Goal: Task Accomplishment & Management: Use online tool/utility

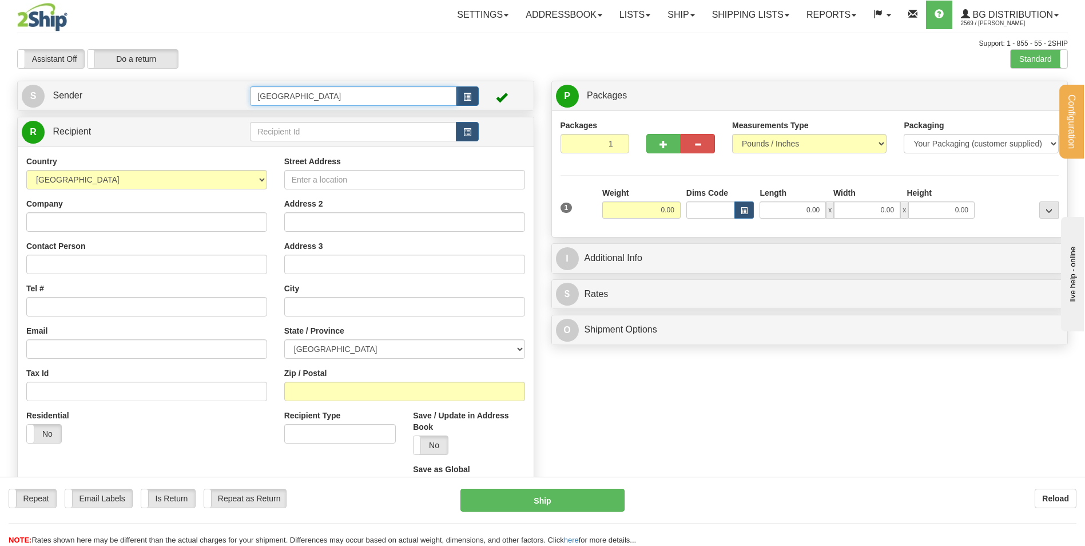
drag, startPoint x: 292, startPoint y: 97, endPoint x: 238, endPoint y: 97, distance: 53.8
click at [238, 97] on tr "S Sender [GEOGRAPHIC_DATA]" at bounding box center [276, 95] width 508 height 23
click at [279, 118] on div "BG STB" at bounding box center [350, 114] width 195 height 13
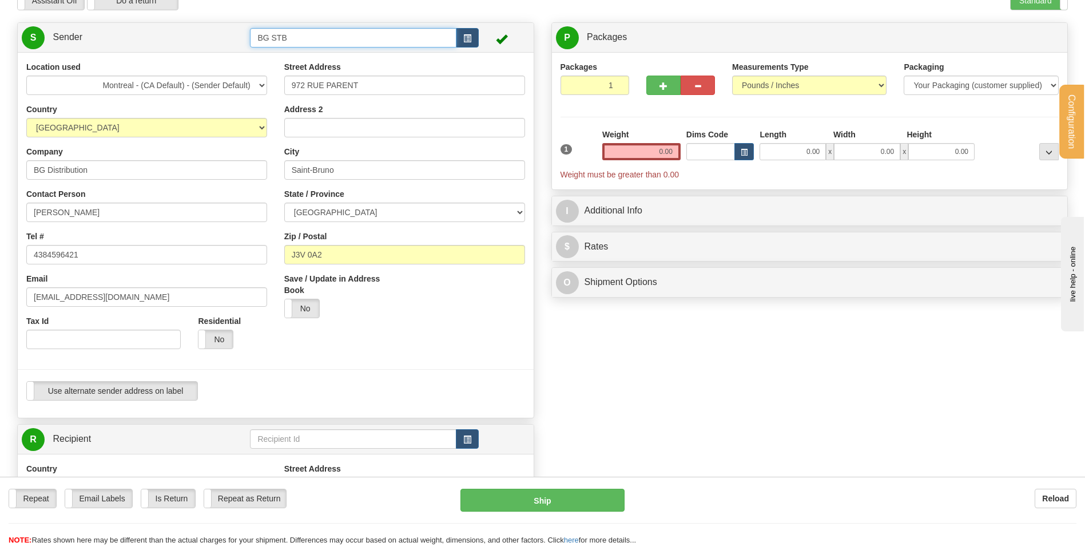
scroll to position [114, 0]
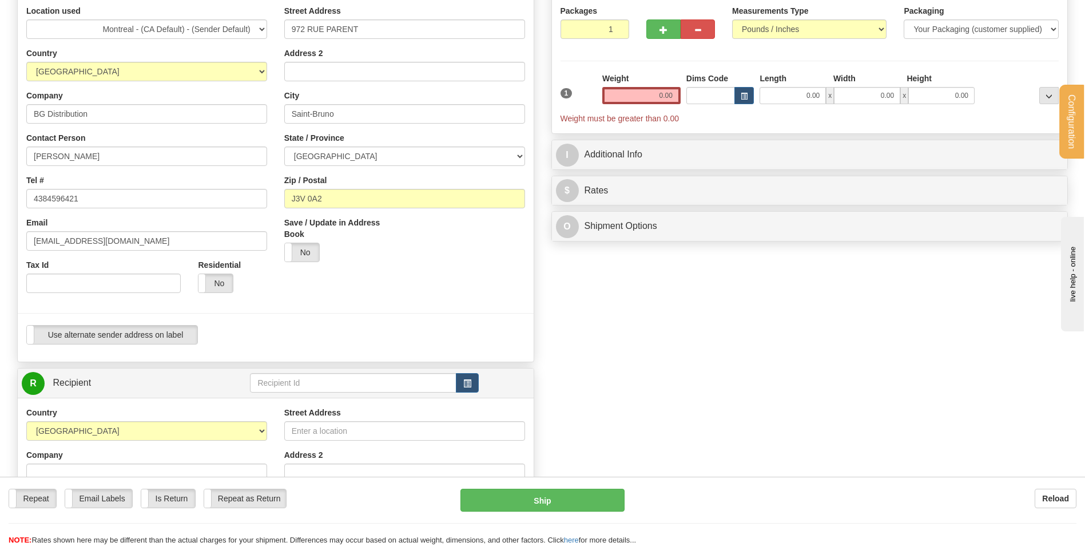
type input "BG STB"
click at [290, 379] on input "text" at bounding box center [353, 382] width 206 height 19
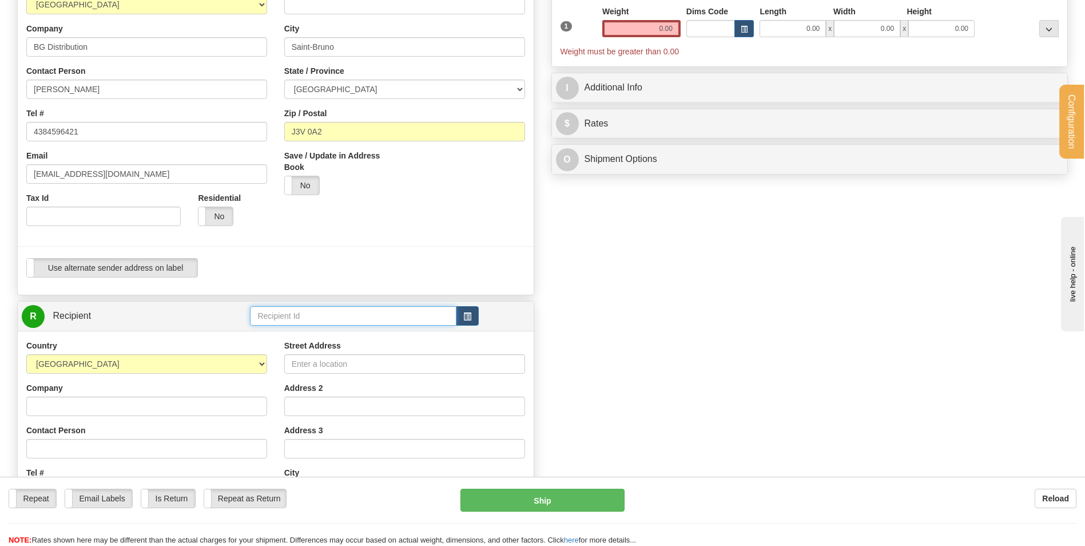
scroll to position [286, 0]
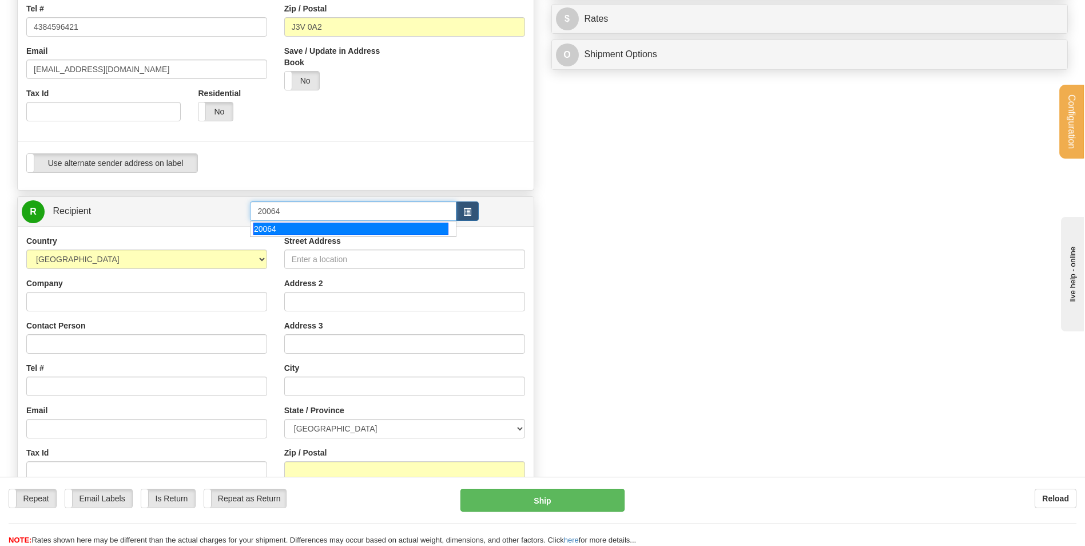
click at [277, 225] on div "20064" at bounding box center [350, 229] width 195 height 13
type input "20064"
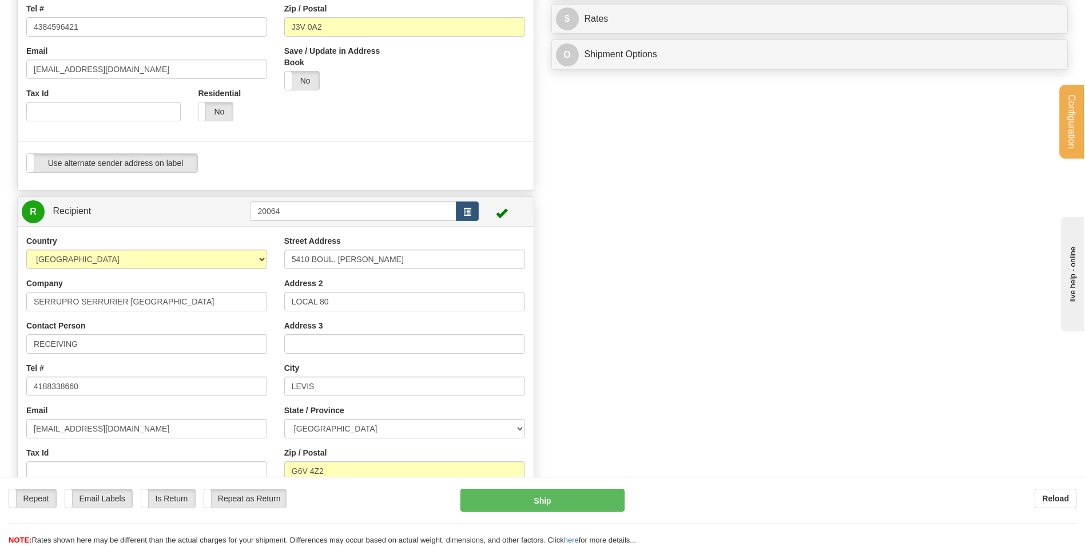
scroll to position [343, 0]
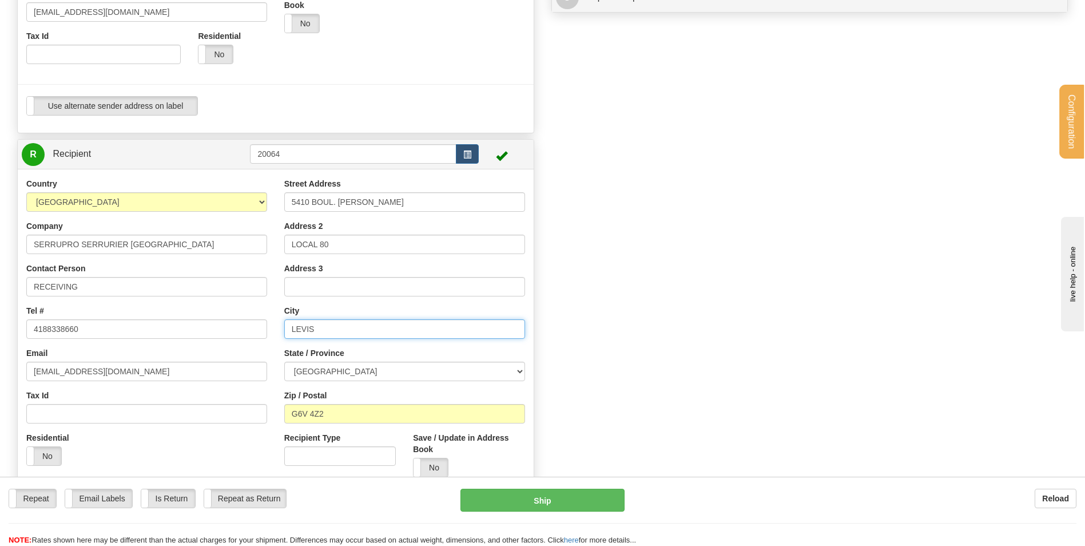
type input "0.00"
click at [327, 327] on input "LEVIS" at bounding box center [404, 328] width 241 height 19
click at [269, 180] on div "Country [GEOGRAPHIC_DATA] [GEOGRAPHIC_DATA] [GEOGRAPHIC_DATA] [GEOGRAPHIC_DATA]…" at bounding box center [147, 326] width 258 height 296
drag, startPoint x: 291, startPoint y: 156, endPoint x: 217, endPoint y: 156, distance: 73.2
click at [219, 156] on tr "R Recipient 20064" at bounding box center [276, 153] width 508 height 23
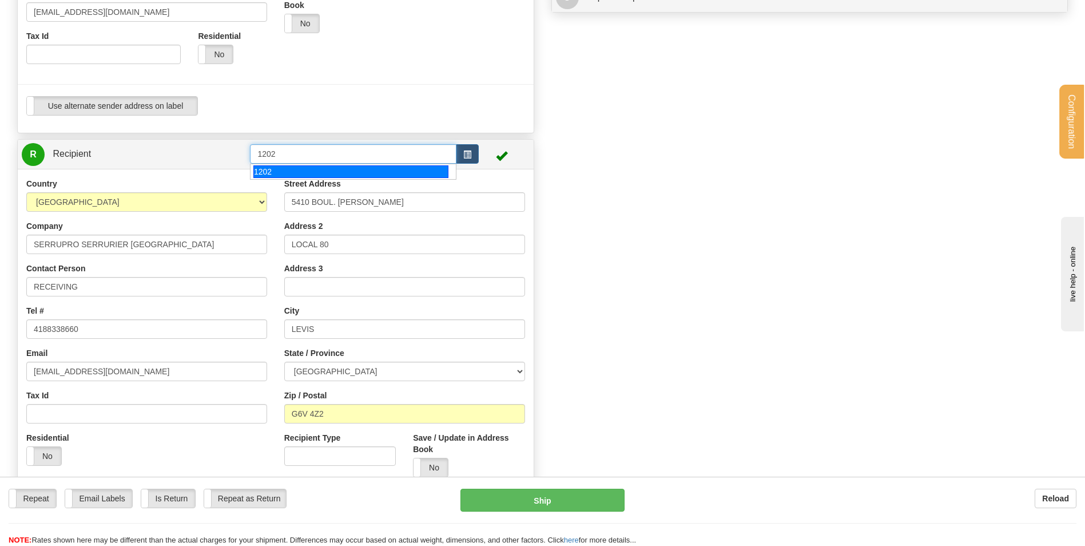
click at [294, 173] on div "1202" at bounding box center [350, 171] width 195 height 13
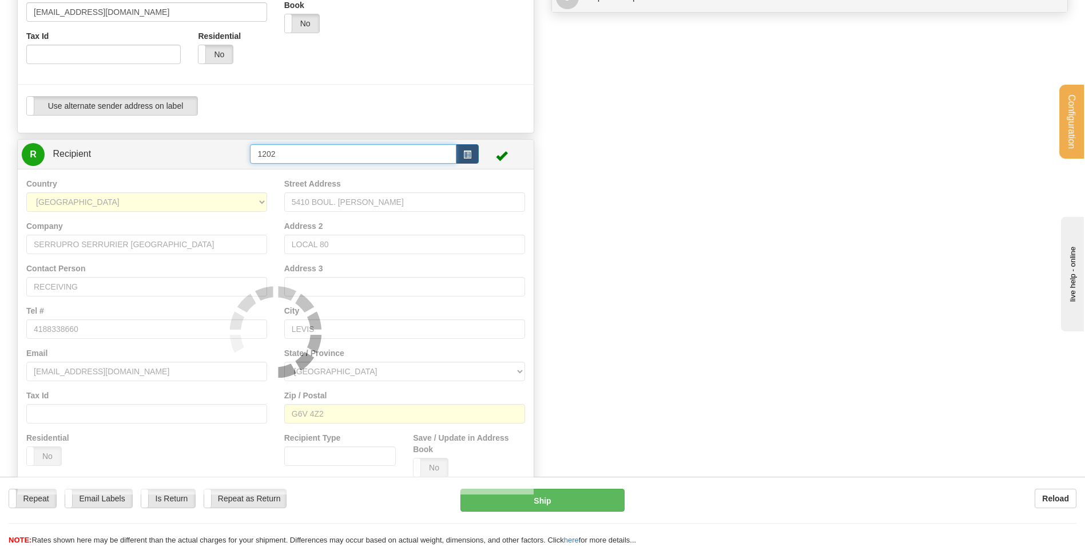
type input "1202"
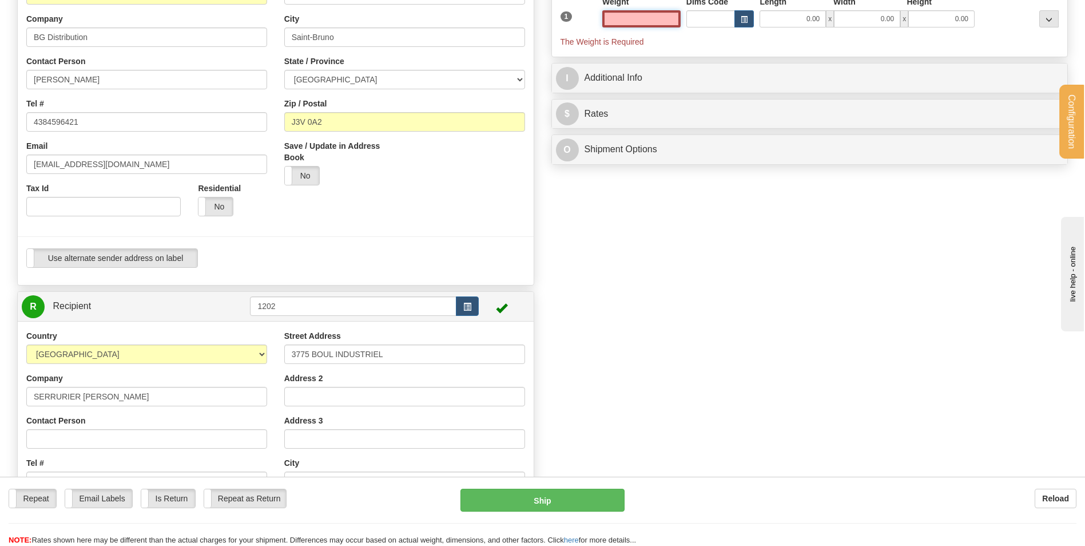
scroll to position [0, 0]
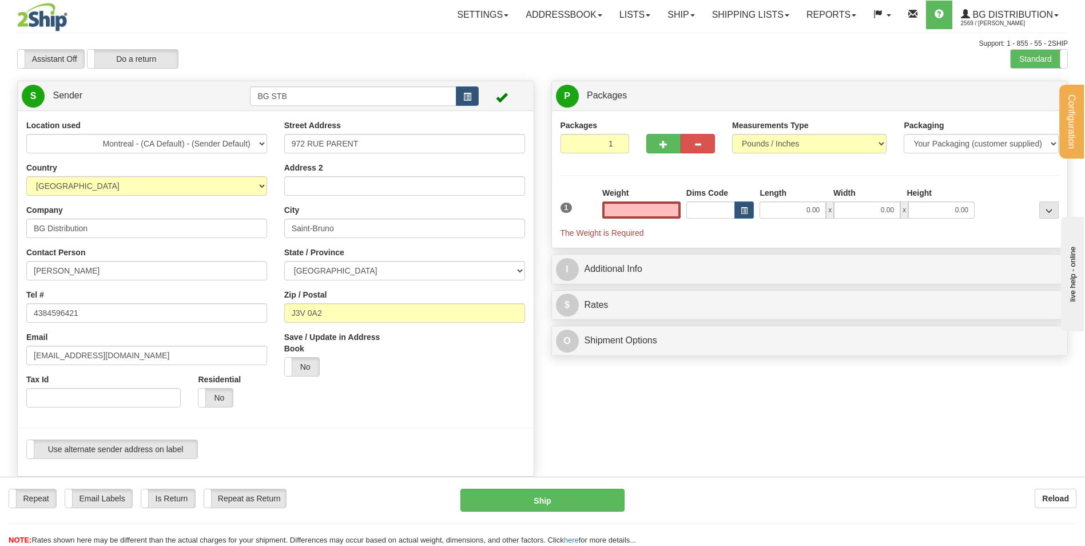
type input "0.00"
click at [648, 164] on div "Packages 1 1 Measurements Type" at bounding box center [810, 180] width 499 height 120
click at [661, 163] on div at bounding box center [681, 142] width 86 height 44
click at [654, 211] on input "0.00" at bounding box center [641, 209] width 78 height 17
type input "0.00"
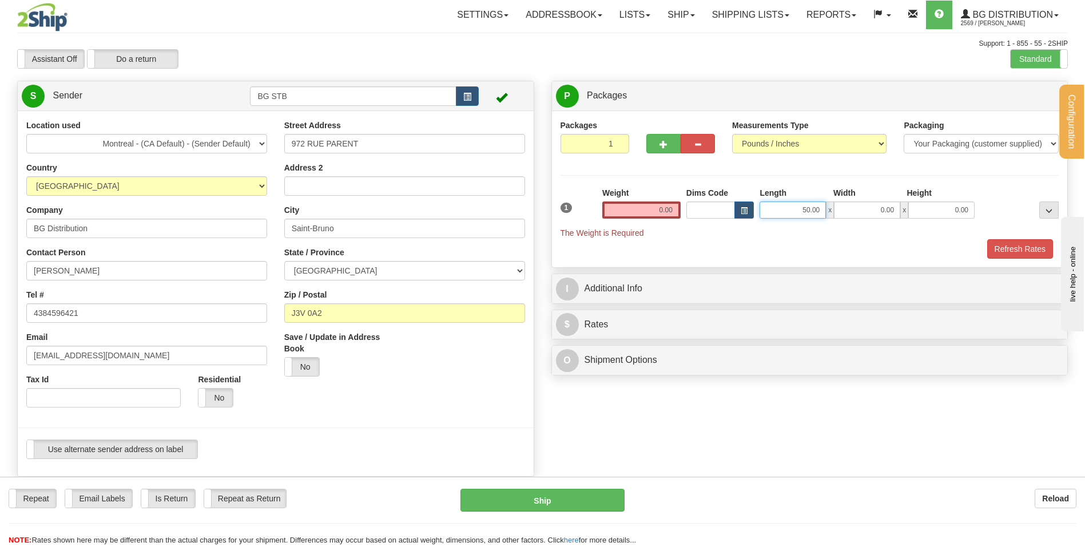
drag, startPoint x: 796, startPoint y: 207, endPoint x: 836, endPoint y: 207, distance: 39.5
click at [834, 207] on div "50.00 x 0.00 x 0.00" at bounding box center [867, 209] width 215 height 17
type input "40.00"
type input "48.00"
click at [659, 211] on input "0.00" at bounding box center [641, 209] width 78 height 17
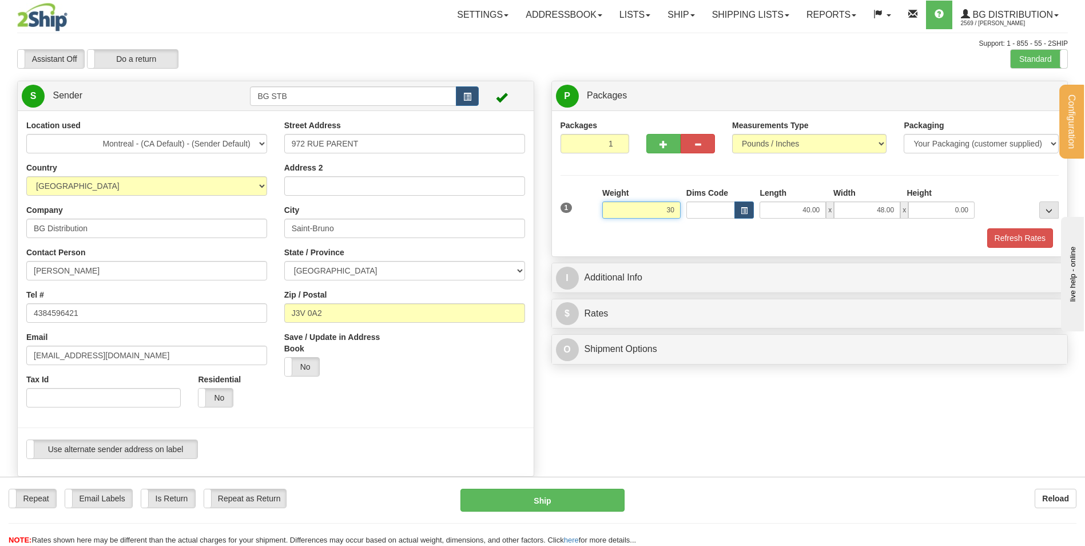
type input "3"
type input "400.00"
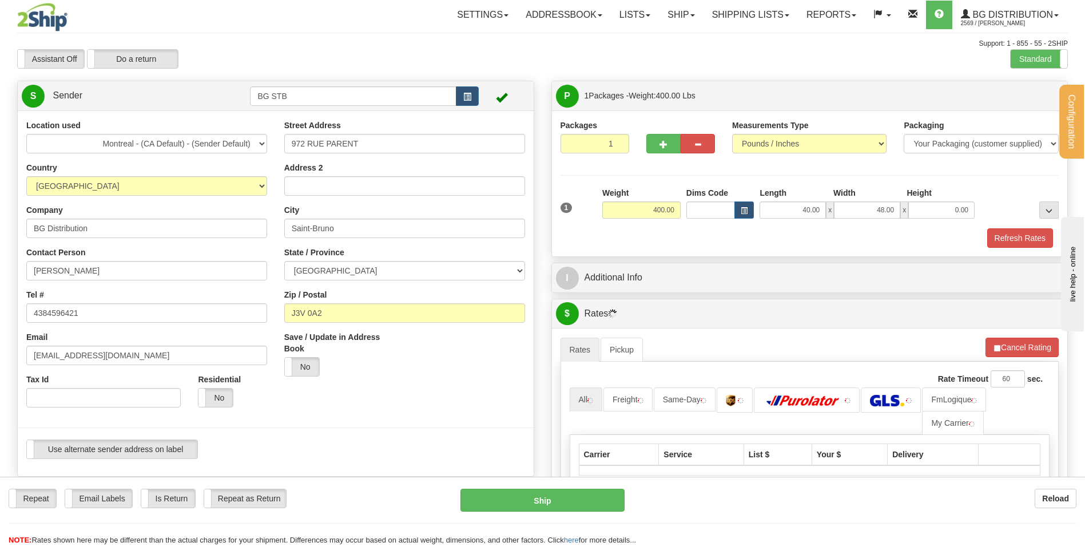
click at [819, 250] on div "Packages 1 1 Measurements Type" at bounding box center [810, 183] width 516 height 146
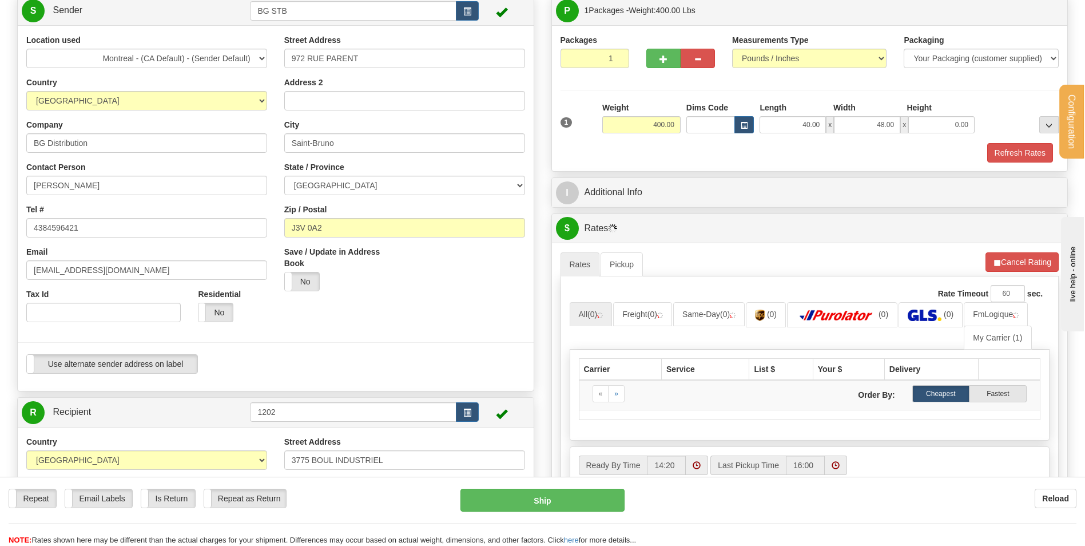
scroll to position [57, 0]
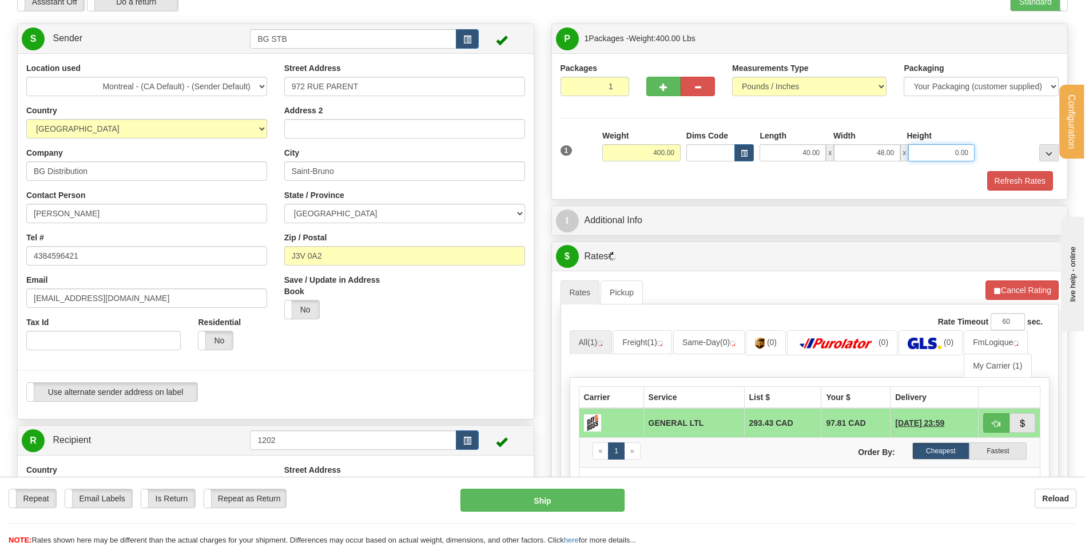
click at [958, 154] on input "0.00" at bounding box center [942, 152] width 66 height 17
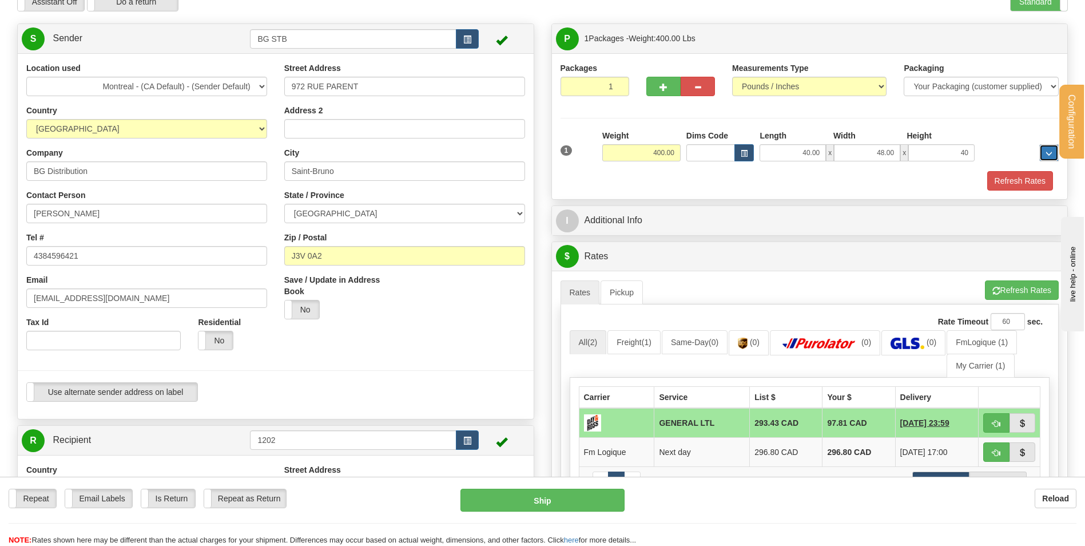
type input "40.00"
click at [997, 182] on button "Refresh Rates" at bounding box center [1021, 180] width 66 height 19
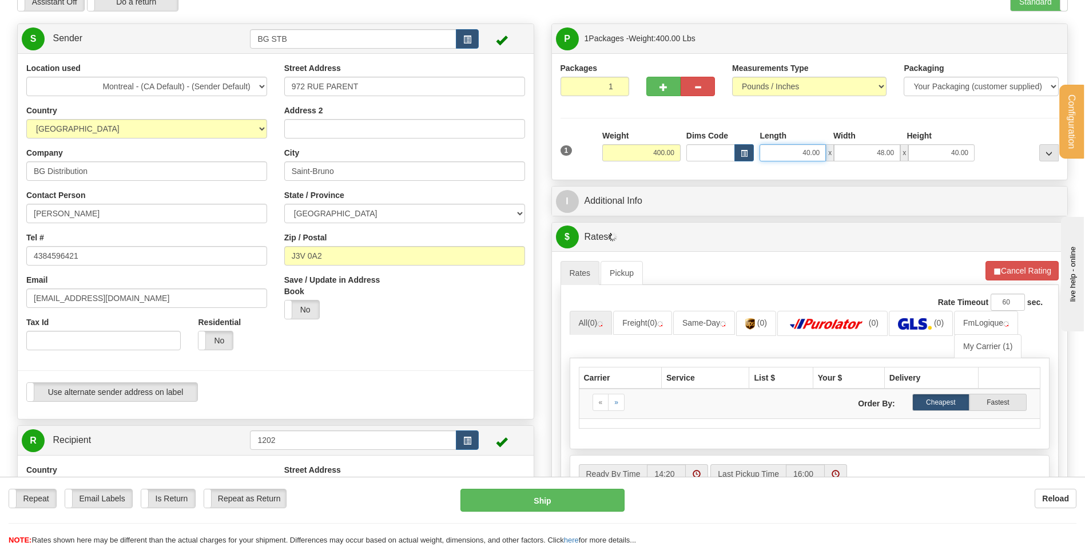
drag, startPoint x: 796, startPoint y: 152, endPoint x: 846, endPoint y: 151, distance: 49.8
click at [846, 151] on div "40.00 x 48.00 x 40.00" at bounding box center [867, 152] width 215 height 17
type input "48.00"
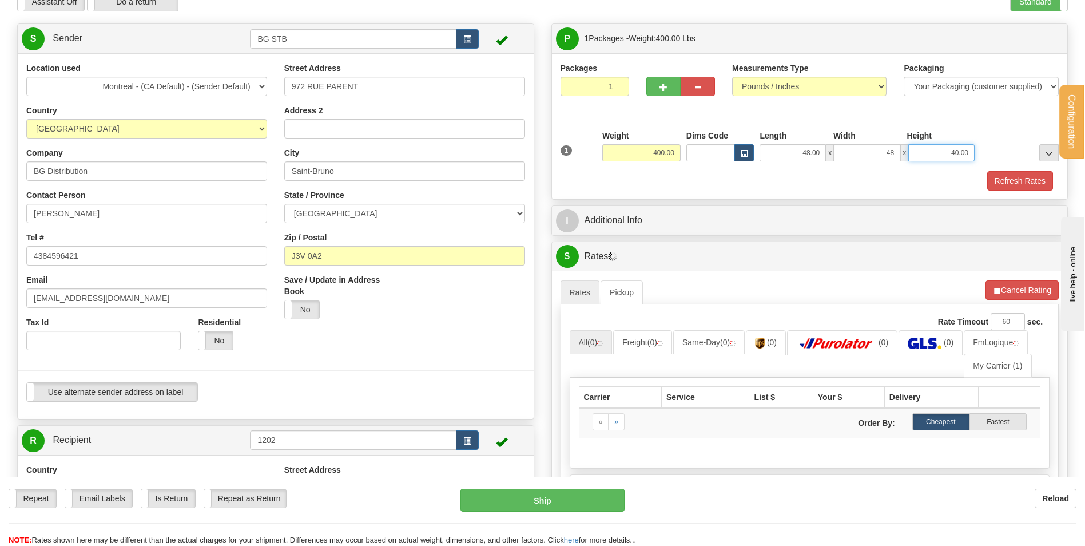
type input "48.00"
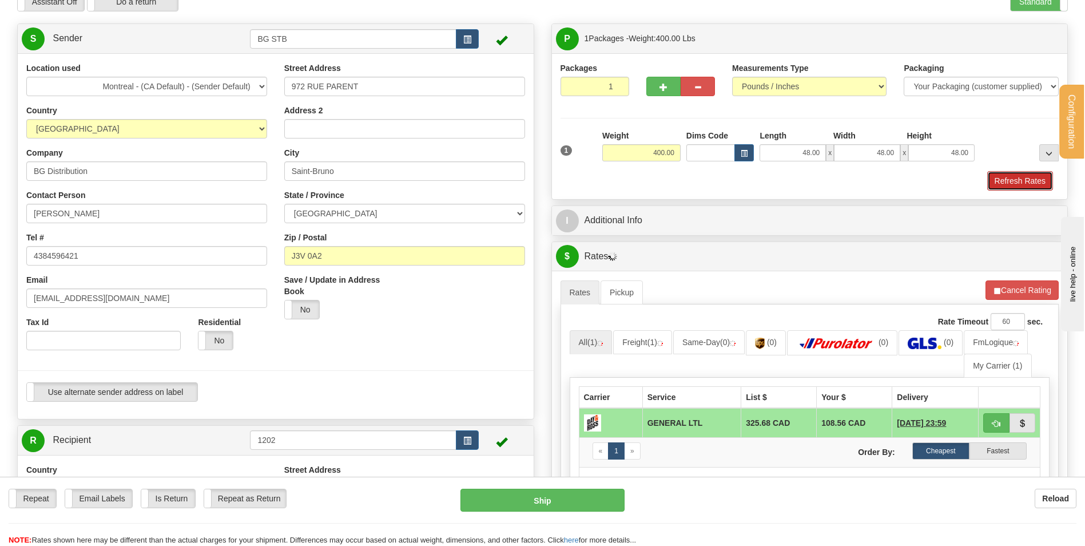
click at [1009, 188] on button "Refresh Rates" at bounding box center [1021, 180] width 66 height 19
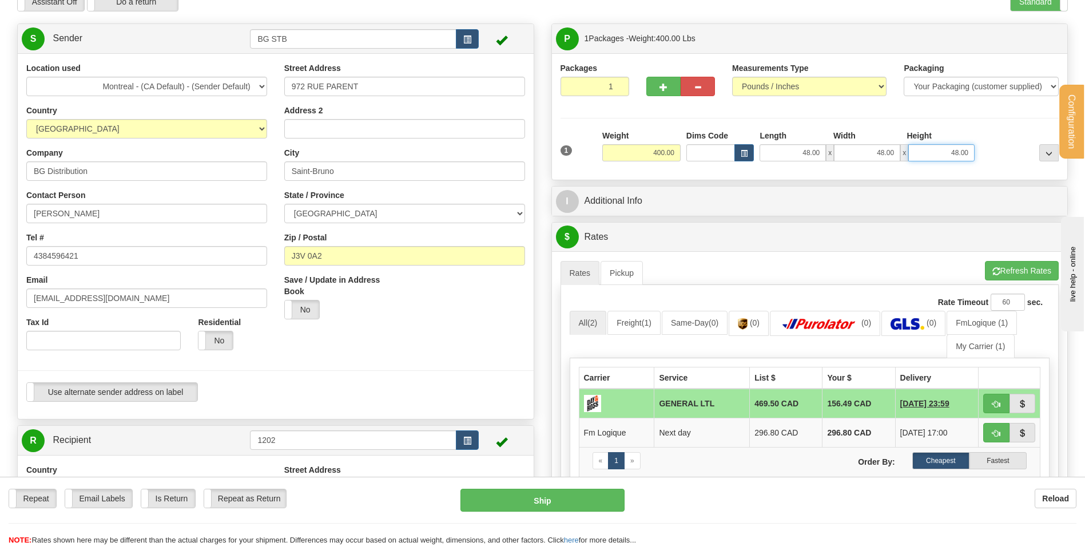
drag, startPoint x: 949, startPoint y: 155, endPoint x: 1001, endPoint y: 153, distance: 51.5
click at [1001, 153] on div "1 Weight 400.00 Dims Code x" at bounding box center [810, 150] width 505 height 41
type input "40.00"
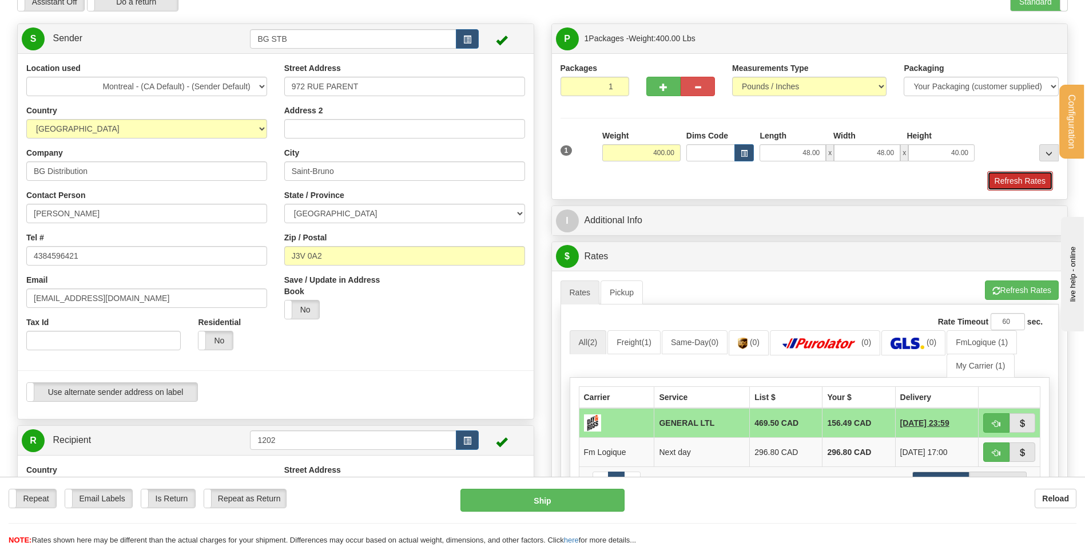
click at [1010, 176] on button "Refresh Rates" at bounding box center [1021, 180] width 66 height 19
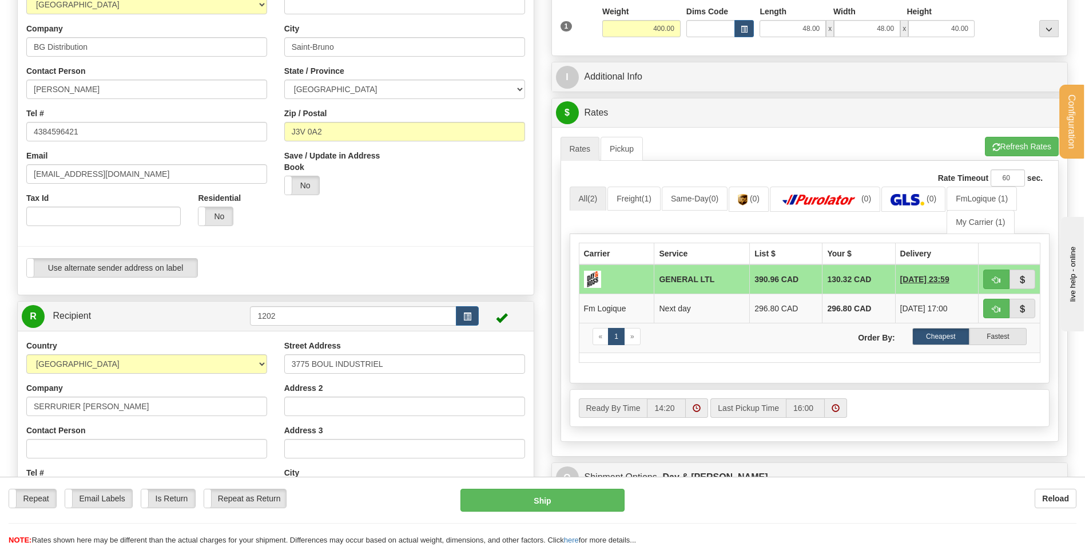
scroll to position [286, 0]
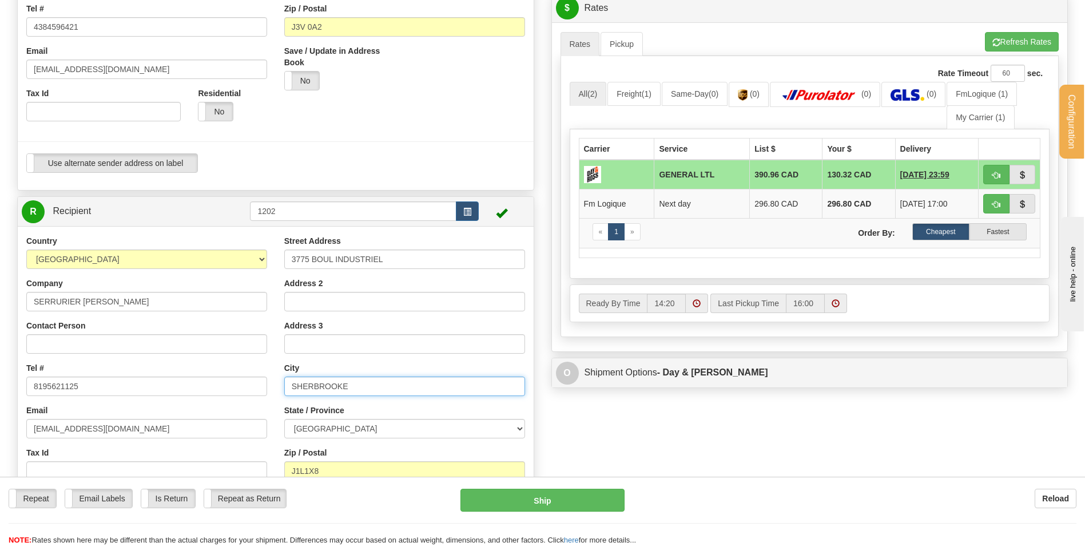
drag, startPoint x: 356, startPoint y: 388, endPoint x: 285, endPoint y: 389, distance: 71.5
click at [286, 389] on input "SHERBROOKE" at bounding box center [404, 385] width 241 height 19
click at [280, 389] on div "Street Address 3775 BOUL INDUSTRIEL Address 2 Address 3 City [GEOGRAPHIC_DATA] …" at bounding box center [405, 389] width 258 height 308
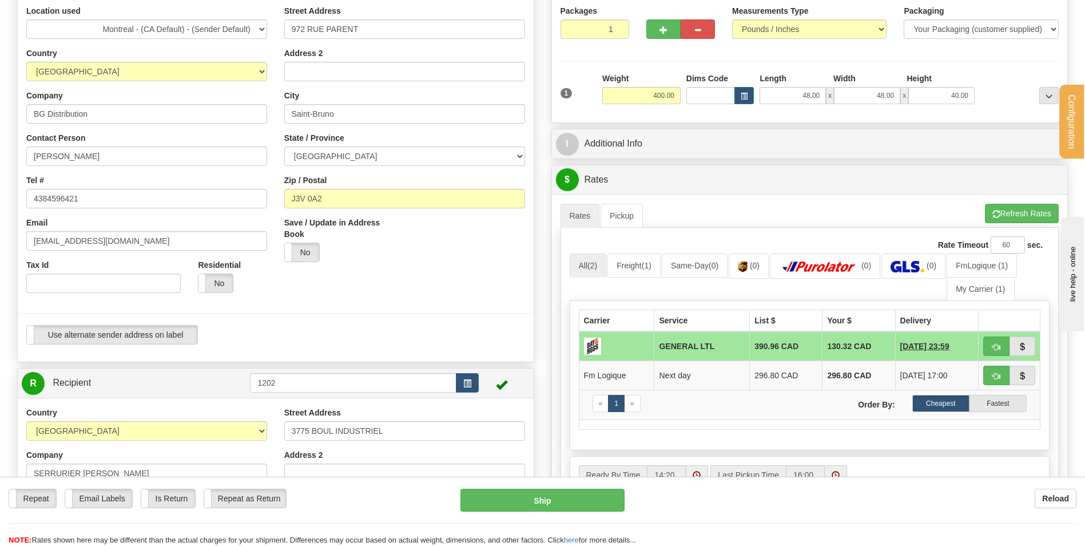
click at [544, 318] on div "P Packages 1 Packages - Weight: 400.00 Lbs Shipment Level Shipm. Package Level …" at bounding box center [810, 265] width 534 height 599
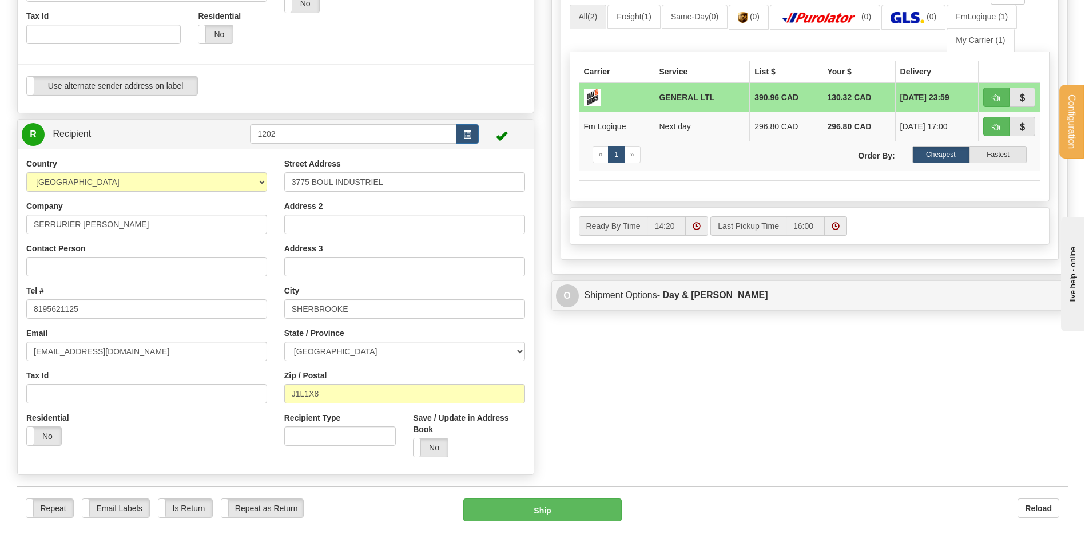
scroll to position [343, 0]
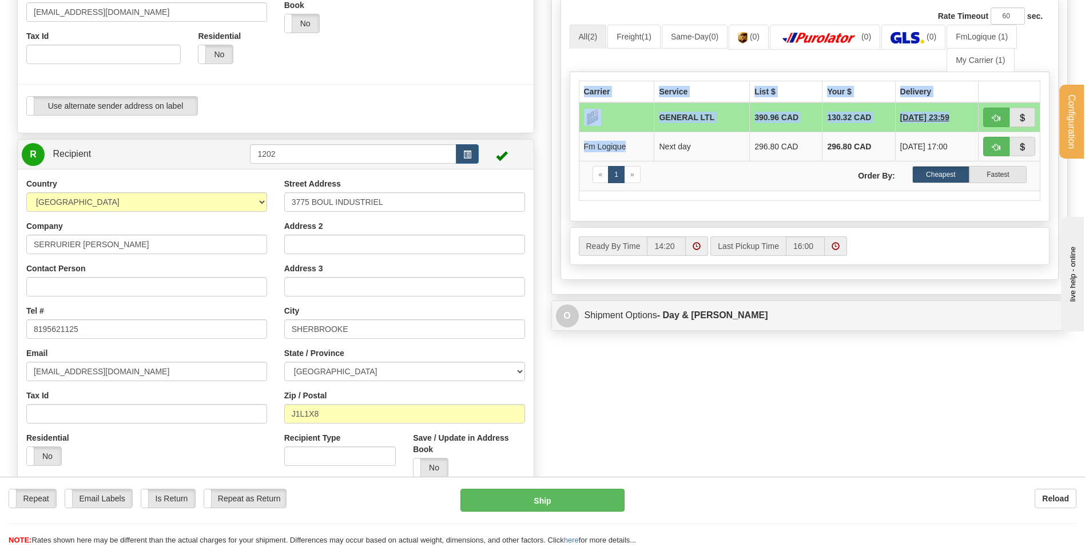
drag, startPoint x: 596, startPoint y: 146, endPoint x: 562, endPoint y: 146, distance: 33.8
click at [562, 146] on div "Rate Timeout 60 sec. All (2) Freight (1) Same-Day (0) (0) (0) (0) (1) (1)" at bounding box center [810, 139] width 499 height 281
click at [553, 150] on div "A change has been made which could impact your rate estimate. To ensure the est…" at bounding box center [810, 129] width 516 height 329
click at [547, 150] on div "P Packages 1 Packages - Weight: 400.00 Lbs Shipment Level Shipm. Package Level …" at bounding box center [810, 36] width 534 height 599
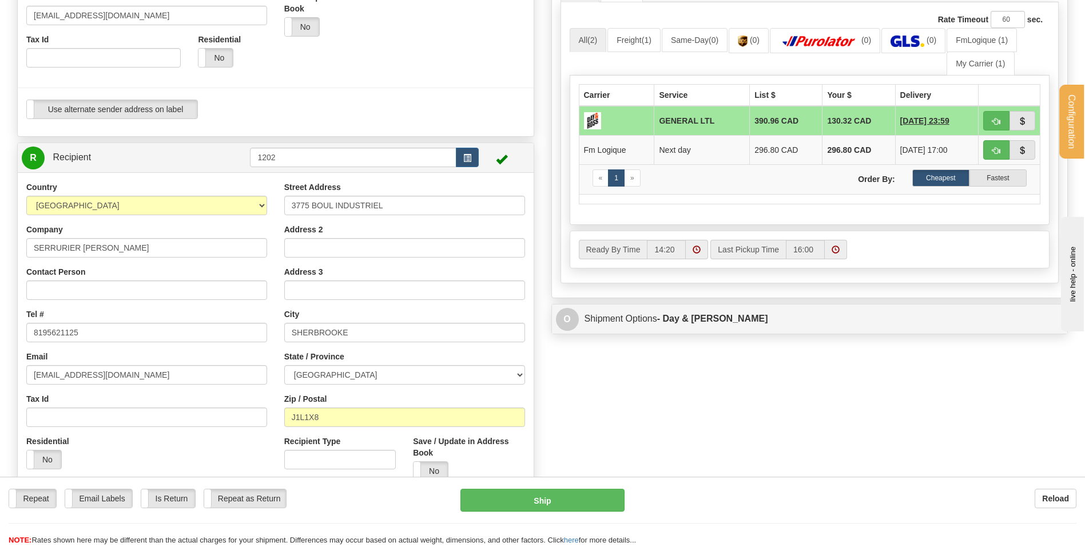
scroll to position [286, 0]
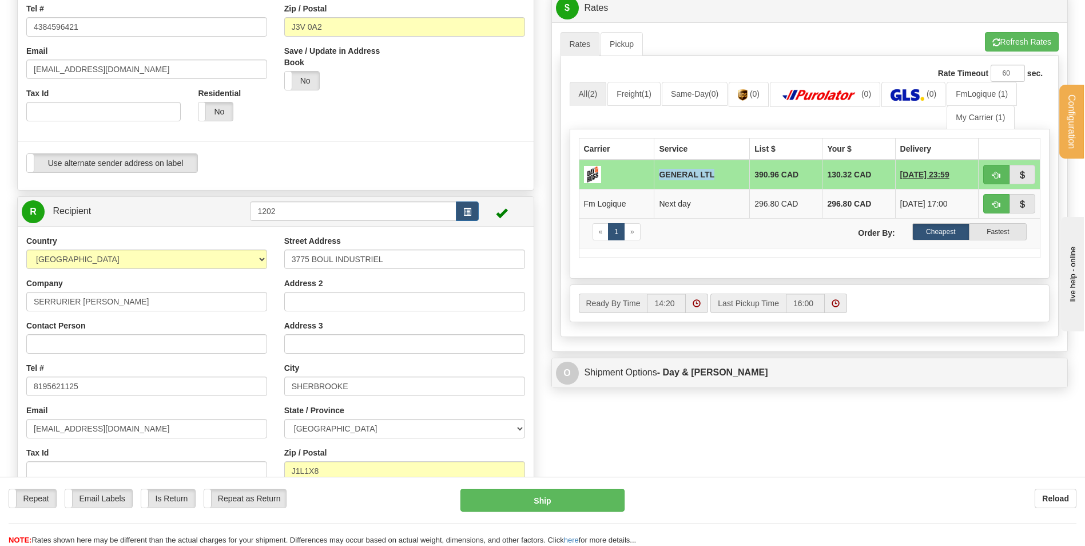
drag, startPoint x: 687, startPoint y: 174, endPoint x: 642, endPoint y: 177, distance: 45.3
click at [645, 174] on tr "GENERAL LTL 390.96 CAD 130.32 CAD [DATE] 23:59" at bounding box center [810, 175] width 462 height 30
click at [553, 195] on div "A change has been made which could impact your rate estimate. To ensure the est…" at bounding box center [810, 186] width 516 height 329
drag, startPoint x: 691, startPoint y: 205, endPoint x: 612, endPoint y: 201, distance: 79.0
click at [618, 203] on tr "Fm Logique Next day 296.80 CAD 296.80 CAD [DATE] 17:00" at bounding box center [810, 203] width 462 height 29
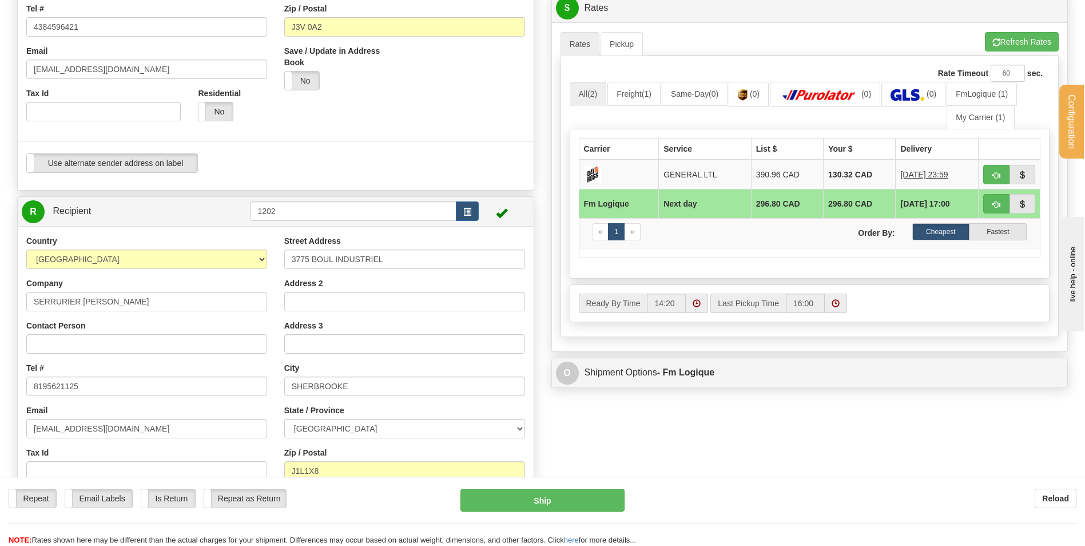
click at [543, 199] on div "P Packages 1 Packages - Weight: 400.00 Lbs Shipment Level Shipm. Package Level …" at bounding box center [810, 94] width 534 height 599
click at [631, 207] on td "Fm Logique" at bounding box center [619, 203] width 80 height 29
click at [640, 204] on td "Fm Logique" at bounding box center [619, 203] width 80 height 29
drag, startPoint x: 697, startPoint y: 203, endPoint x: 645, endPoint y: 204, distance: 51.5
click at [645, 204] on tr "Fm Logique Next day 296.80 CAD 296.80 CAD [DATE] 17:00" at bounding box center [810, 203] width 462 height 29
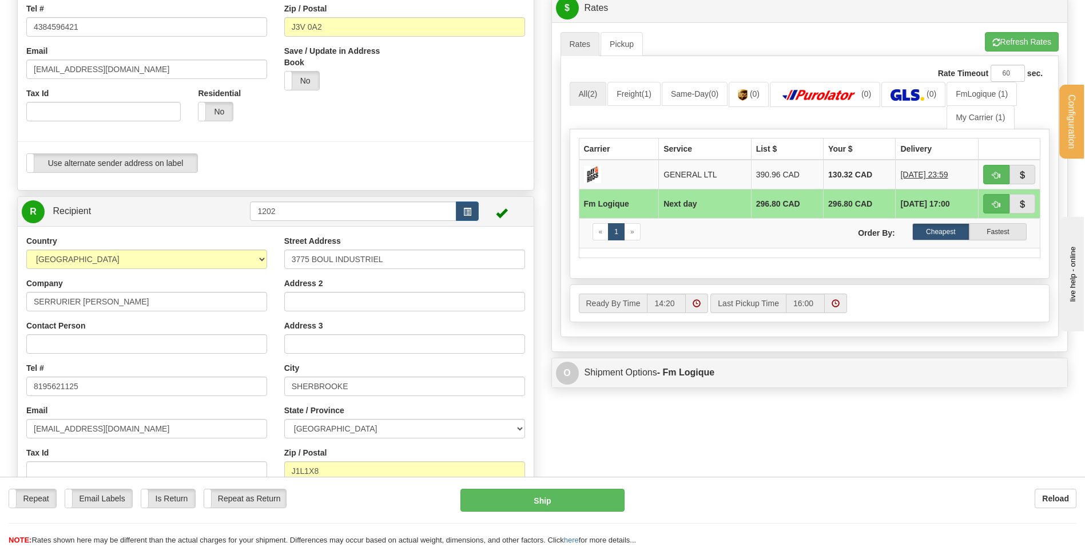
click at [538, 191] on div "Create a label for the return Create Pickup Without Label S Sender BG STB" at bounding box center [276, 176] width 534 height 763
drag, startPoint x: 586, startPoint y: 204, endPoint x: 632, endPoint y: 204, distance: 45.8
click at [632, 204] on td "Fm Logique" at bounding box center [619, 203] width 80 height 29
click at [544, 205] on div "P Packages 1 Packages - Weight: 400.00 Lbs Shipment Level Shipm. Package Level …" at bounding box center [810, 94] width 534 height 599
drag, startPoint x: 691, startPoint y: 204, endPoint x: 664, endPoint y: 206, distance: 27.0
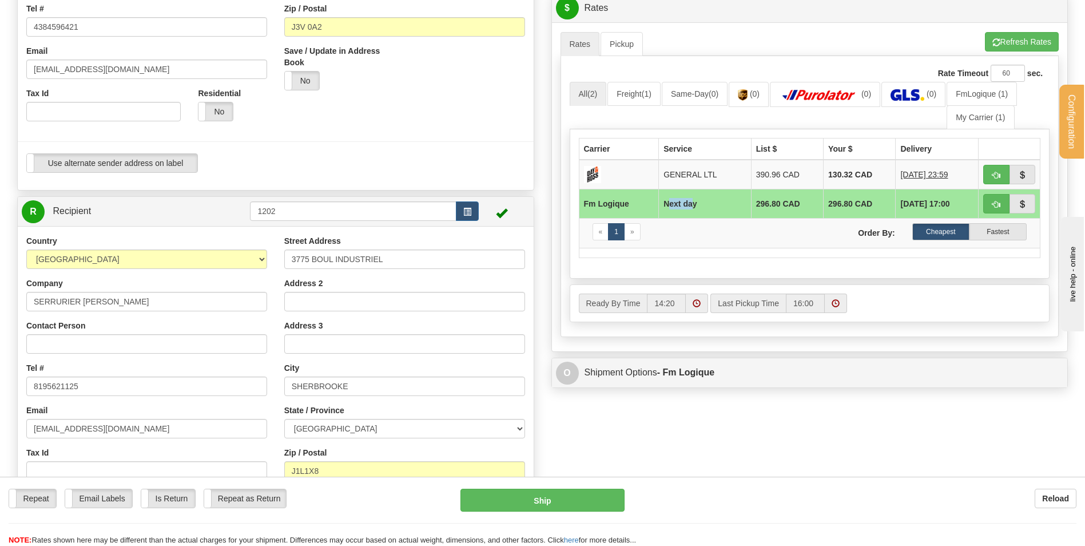
click at [664, 206] on td "Next day" at bounding box center [705, 203] width 93 height 29
click at [699, 205] on td "Next day" at bounding box center [705, 203] width 93 height 29
drag, startPoint x: 697, startPoint y: 205, endPoint x: 648, endPoint y: 205, distance: 48.6
click at [648, 205] on tr "Fm Logique Next day 296.80 CAD 296.80 CAD [DATE] 17:00" at bounding box center [810, 203] width 462 height 29
click at [544, 203] on div "P Packages 1 Packages - Weight: 400.00 Lbs Shipment Level Shipm. Package Level …" at bounding box center [810, 94] width 534 height 599
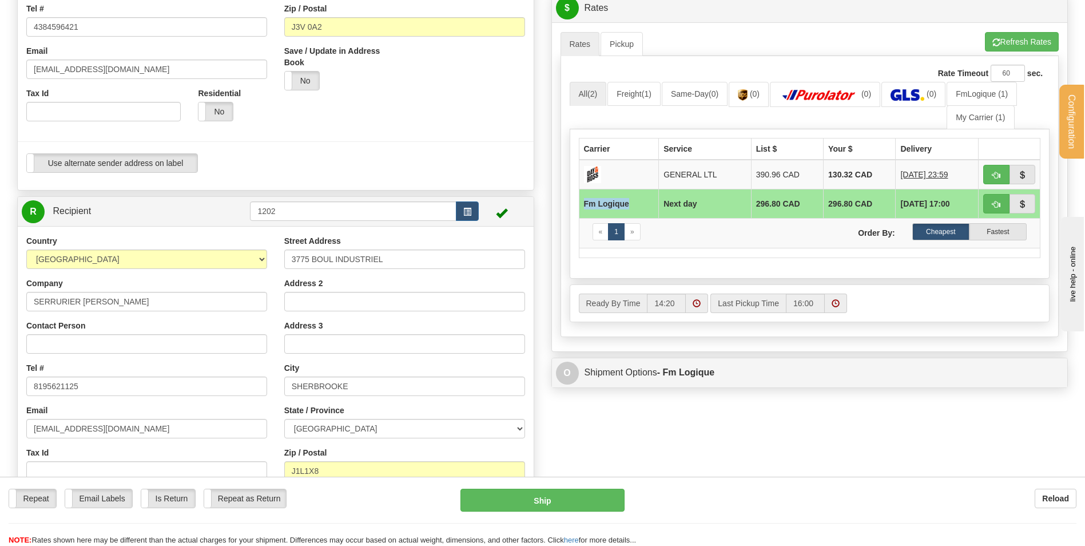
drag, startPoint x: 627, startPoint y: 200, endPoint x: 581, endPoint y: 204, distance: 45.9
click at [581, 204] on td "Fm Logique" at bounding box center [619, 203] width 80 height 29
click at [531, 205] on div "R Recipient 1202" at bounding box center [276, 211] width 516 height 29
drag, startPoint x: 692, startPoint y: 205, endPoint x: 629, endPoint y: 204, distance: 62.4
click at [631, 204] on tr "Fm Logique Next day 296.80 CAD 296.80 CAD [DATE] 17:00" at bounding box center [810, 203] width 462 height 29
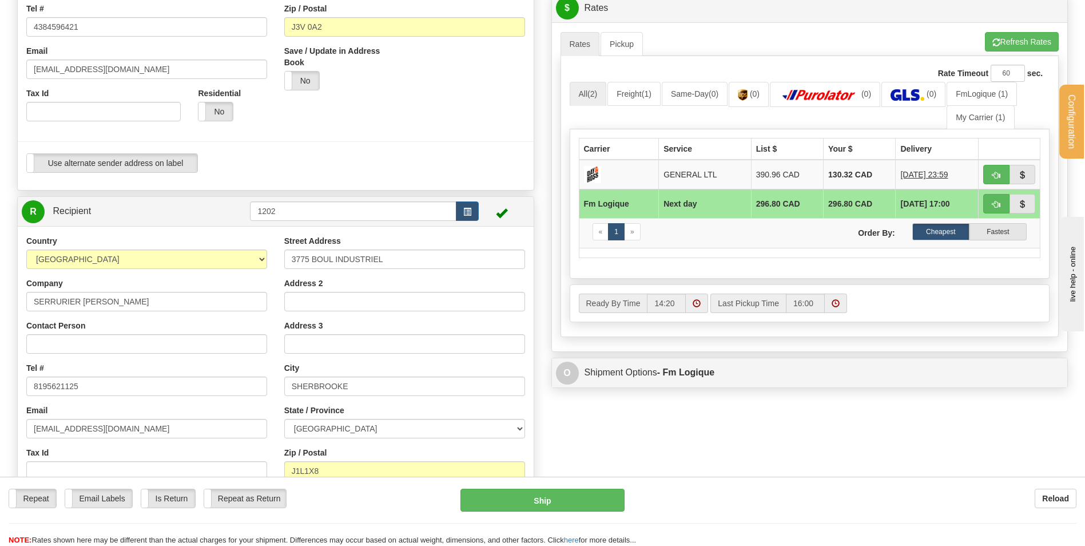
click at [538, 201] on div "Create a label for the return Create Pickup Without Label S Sender BG STB" at bounding box center [276, 176] width 534 height 763
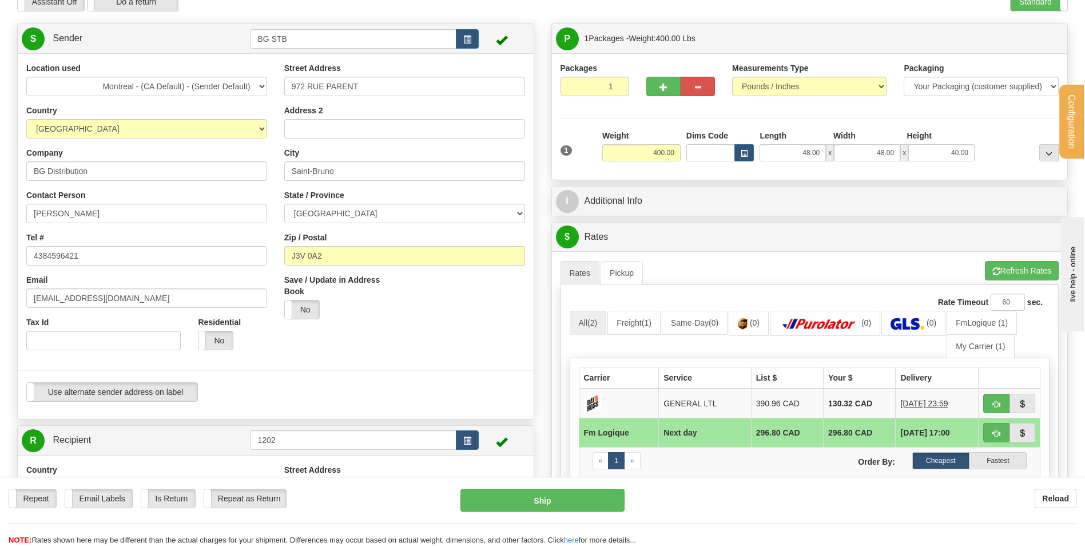
scroll to position [0, 0]
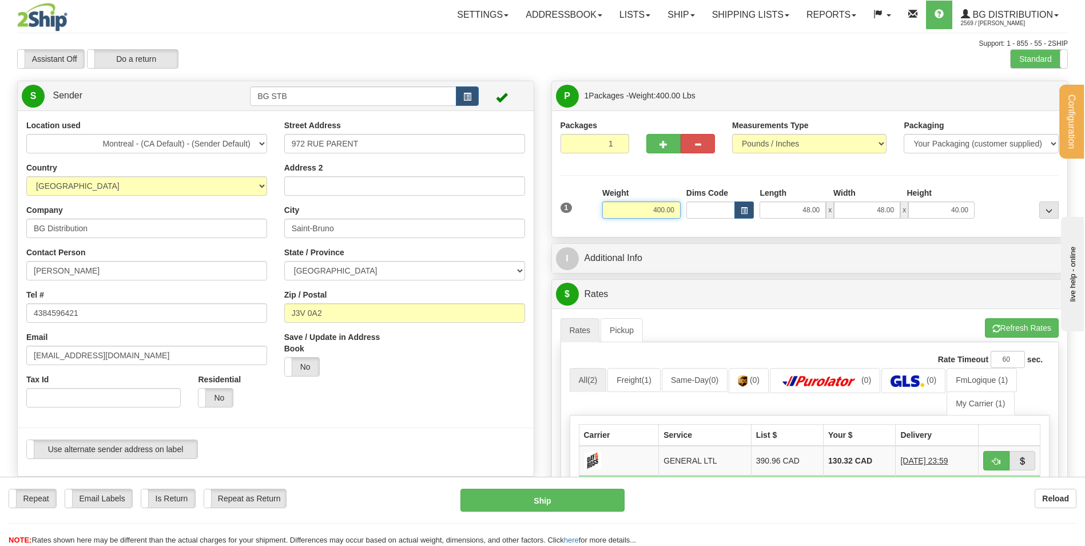
drag, startPoint x: 652, startPoint y: 210, endPoint x: 700, endPoint y: 206, distance: 48.2
click at [699, 206] on div "1 Weight 400.00 Dims Code x" at bounding box center [810, 207] width 505 height 41
click button "Delete" at bounding box center [0, 0] width 0 height 0
type input "250.00"
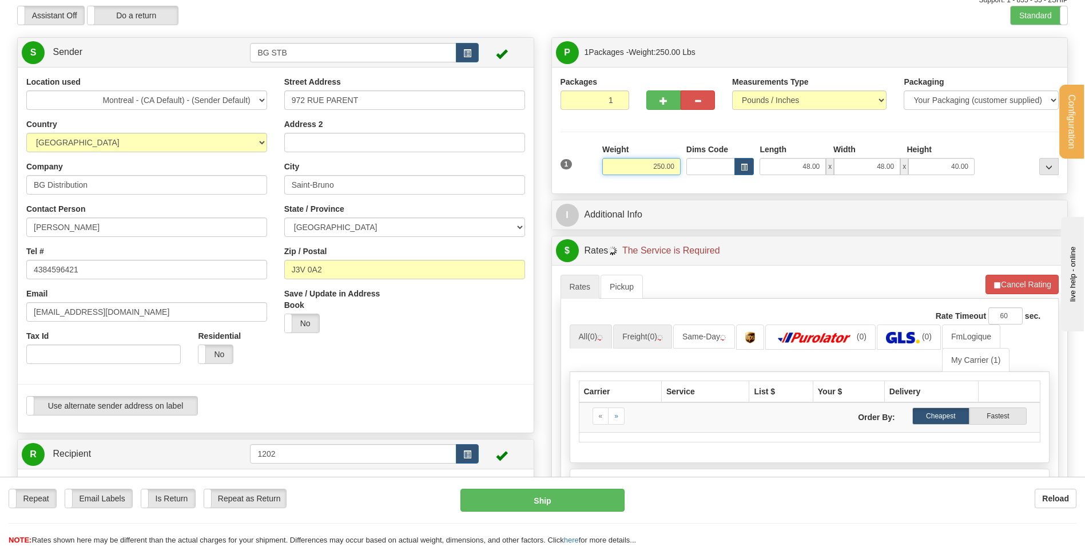
scroll to position [172, 0]
